Goal: Task Accomplishment & Management: Complete application form

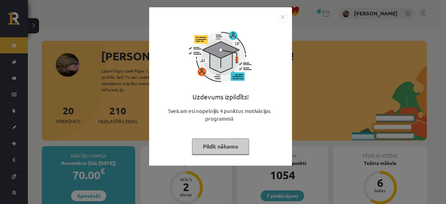
click at [231, 147] on button "Pildīt nākamo" at bounding box center [220, 146] width 57 height 16
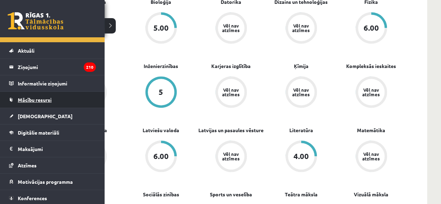
scroll to position [9, 0]
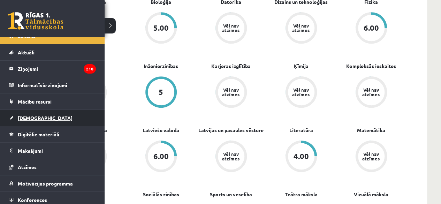
click at [32, 117] on span "[DEMOGRAPHIC_DATA]" at bounding box center [45, 118] width 55 height 6
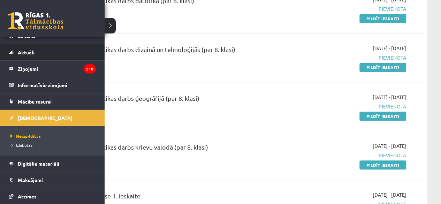
click at [25, 52] on span "Aktuāli" at bounding box center [26, 52] width 17 height 6
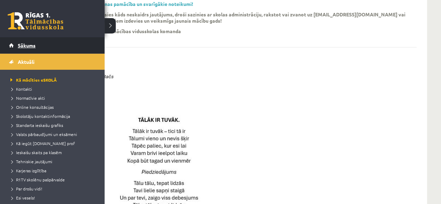
click at [37, 46] on link "Sākums" at bounding box center [52, 45] width 87 height 16
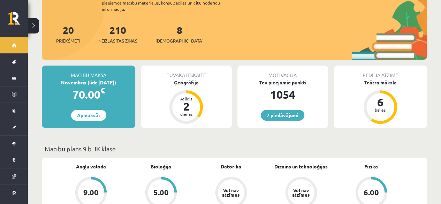
scroll to position [80, 0]
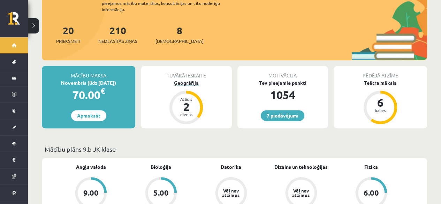
click at [191, 79] on div "Ģeogrāfija" at bounding box center [186, 82] width 91 height 7
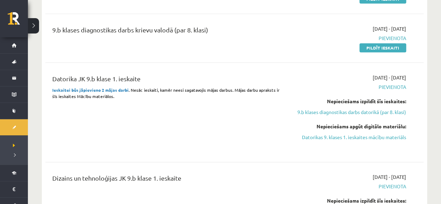
scroll to position [363, 0]
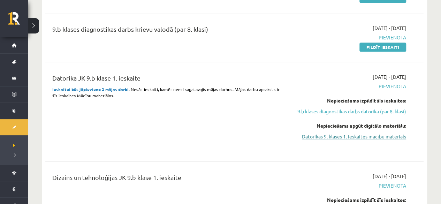
click at [350, 140] on link "Datorikas 9. klases 1. ieskaites mācību materiāls" at bounding box center [350, 136] width 111 height 7
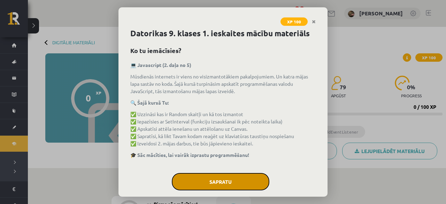
click at [228, 183] on button "Sapratu" at bounding box center [221, 181] width 98 height 17
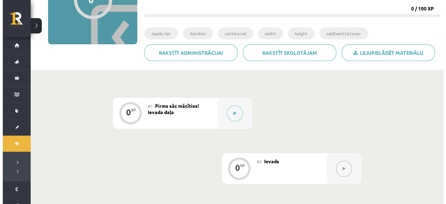
scroll to position [99, 0]
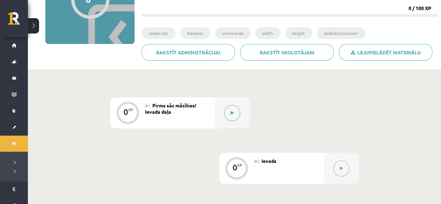
click at [233, 112] on icon at bounding box center [232, 113] width 3 height 4
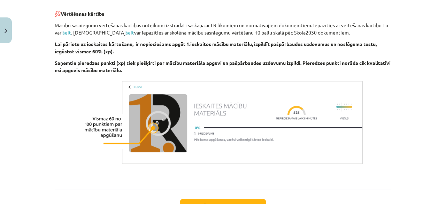
scroll to position [494, 0]
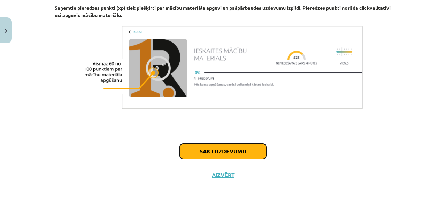
click at [243, 152] on button "Sākt uzdevumu" at bounding box center [223, 151] width 86 height 15
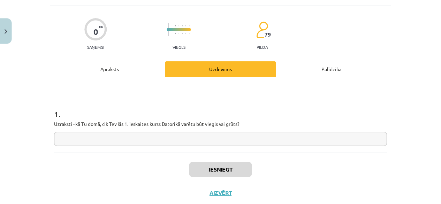
scroll to position [61, 0]
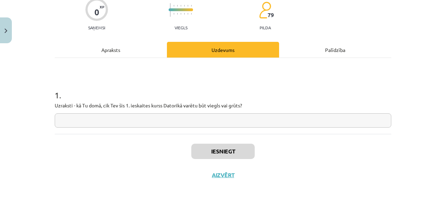
click at [222, 170] on div "Iesniegt Aizvērt" at bounding box center [223, 158] width 337 height 49
click at [219, 174] on button "Aizvērt" at bounding box center [223, 174] width 26 height 7
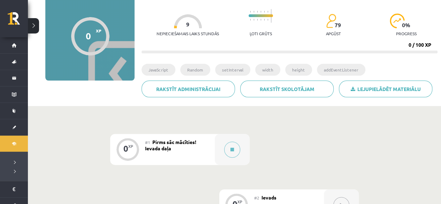
scroll to position [63, 0]
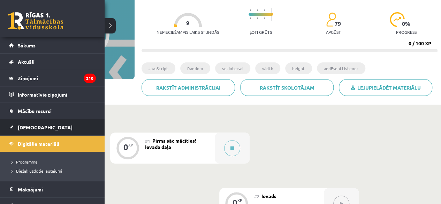
click at [29, 125] on span "[DEMOGRAPHIC_DATA]" at bounding box center [45, 127] width 55 height 6
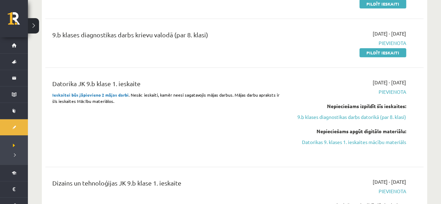
scroll to position [358, 0]
click at [352, 145] on link "Datorikas 9. klases 1. ieskaites mācību materiāls" at bounding box center [350, 141] width 111 height 7
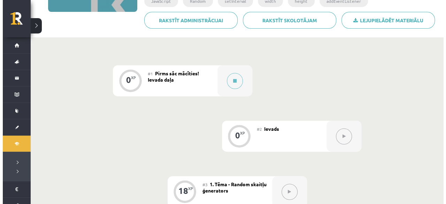
scroll to position [132, 0]
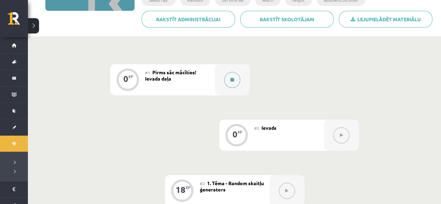
click at [229, 84] on button at bounding box center [232, 80] width 16 height 16
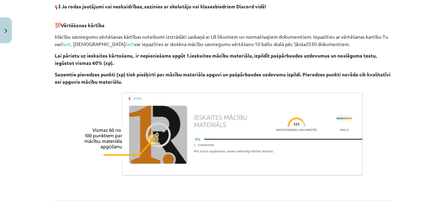
scroll to position [494, 0]
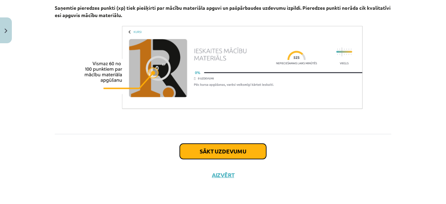
click at [238, 149] on button "Sākt uzdevumu" at bounding box center [223, 151] width 86 height 15
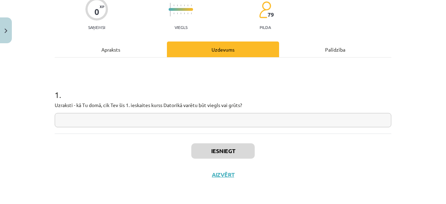
scroll to position [21, 0]
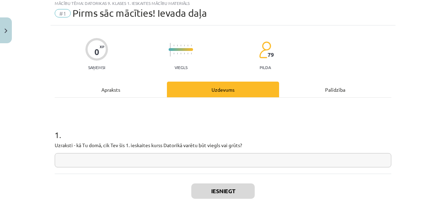
click at [226, 166] on input "text" at bounding box center [223, 160] width 337 height 14
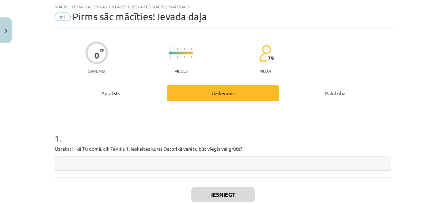
type input "*"
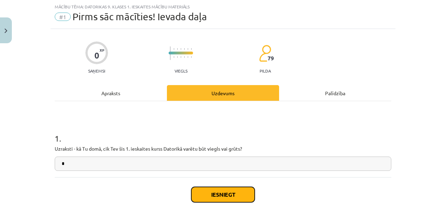
click at [229, 189] on button "Iesniegt" at bounding box center [222, 194] width 63 height 15
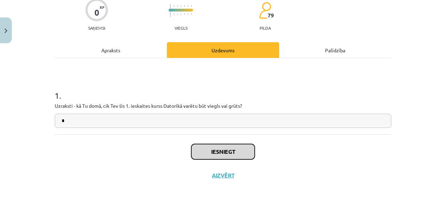
scroll to position [59, 0]
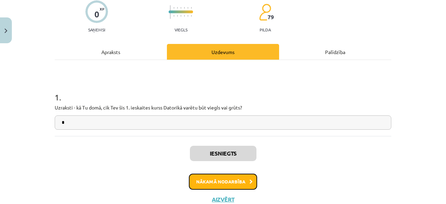
click at [230, 177] on button "Nākamā nodarbība" at bounding box center [223, 182] width 68 height 16
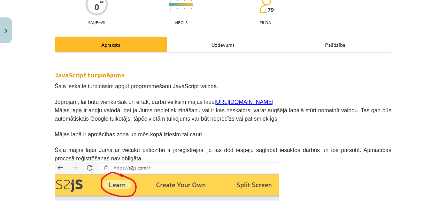
scroll to position [67, 0]
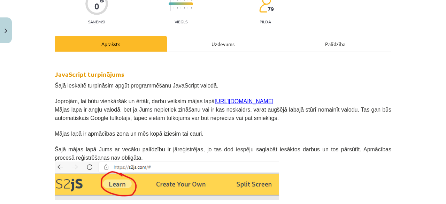
click at [164, 125] on p at bounding box center [223, 125] width 337 height 7
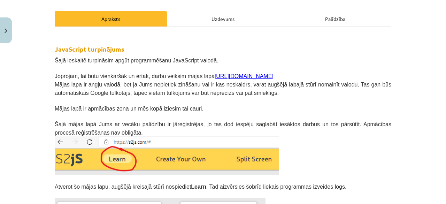
scroll to position [91, 0]
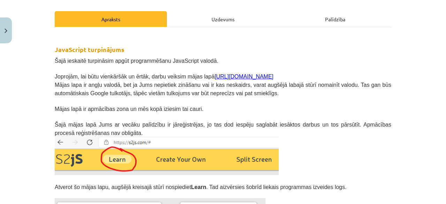
click at [164, 125] on span "Šajā mājas lapā Jums ar vecāku palīdzību ir jāreģistrējas, jo tas dod iespēju s…" at bounding box center [223, 129] width 337 height 14
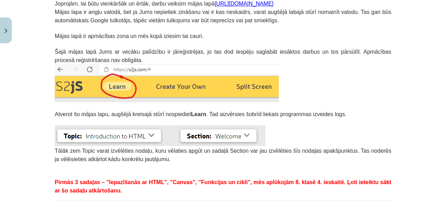
scroll to position [164, 0]
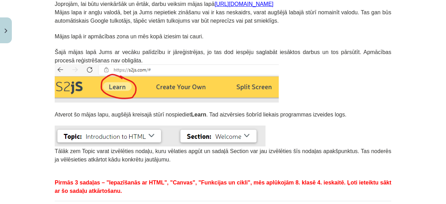
click at [178, 77] on img at bounding box center [167, 83] width 224 height 38
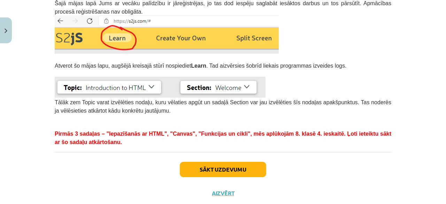
scroll to position [212, 0]
